Goal: Find specific page/section: Find specific page/section

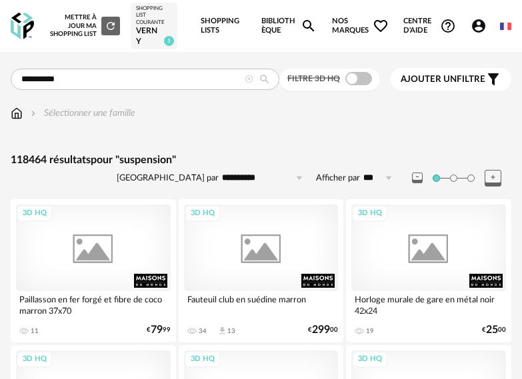
type input "**********"
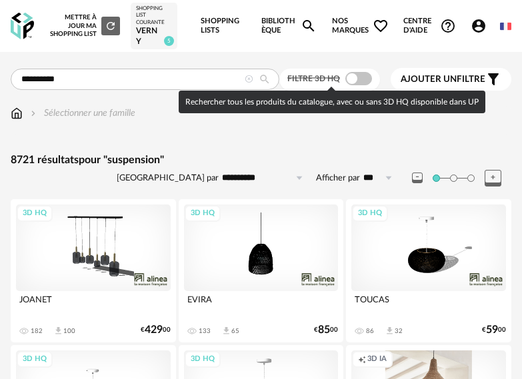
click at [363, 83] on span at bounding box center [358, 78] width 27 height 13
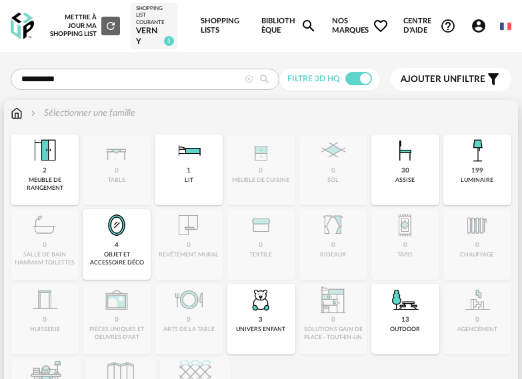
click at [15, 109] on img at bounding box center [17, 113] width 12 height 13
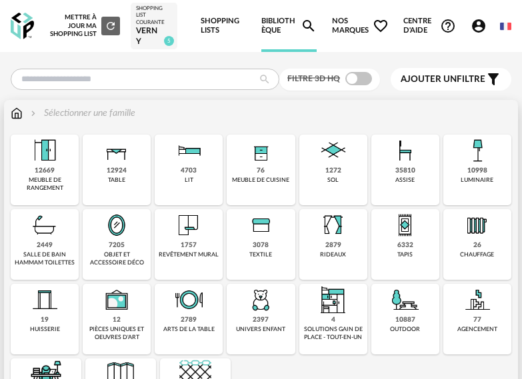
click at [485, 173] on div "10998" at bounding box center [477, 171] width 20 height 9
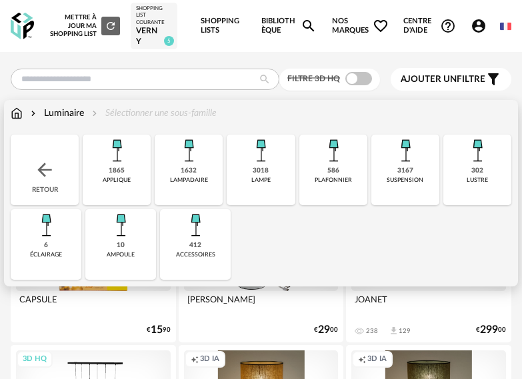
click at [383, 169] on div "3167 suspension" at bounding box center [405, 170] width 68 height 71
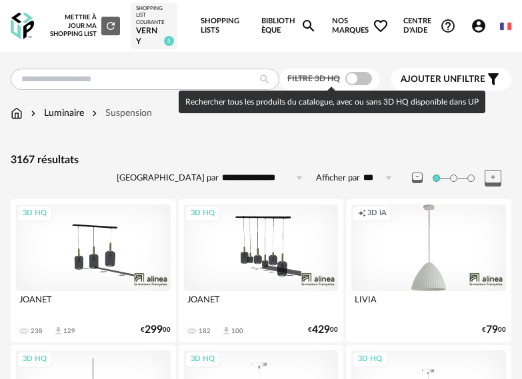
click at [365, 82] on span at bounding box center [358, 78] width 27 height 13
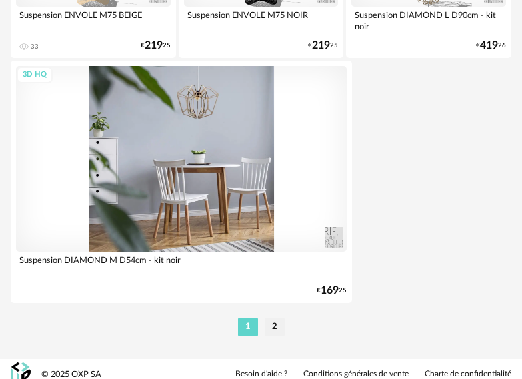
scroll to position [4971, 0]
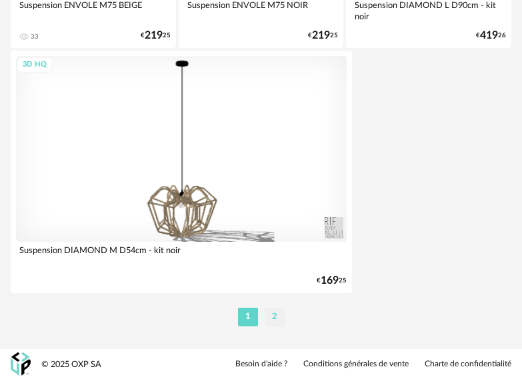
click at [267, 310] on li "2" at bounding box center [275, 317] width 20 height 19
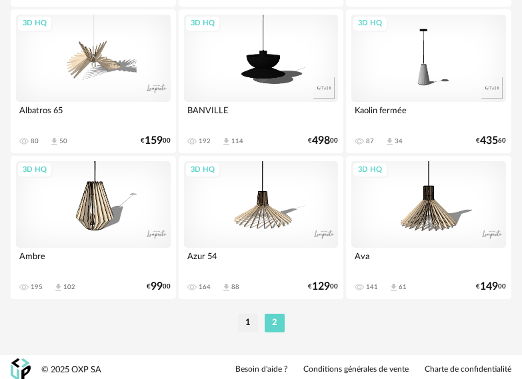
scroll to position [4434, 0]
